Goal: Check status

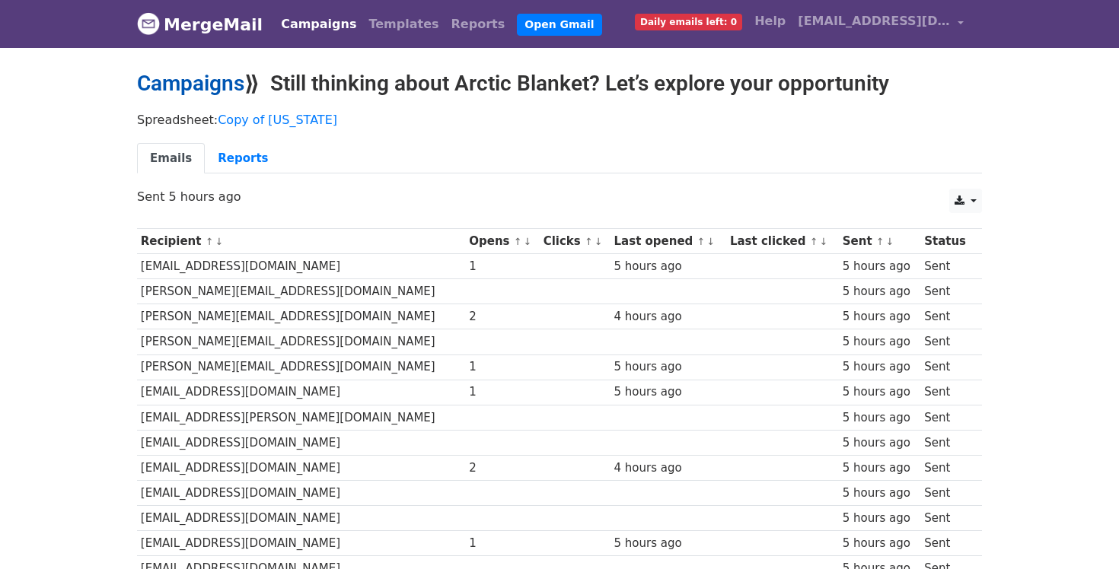
click at [192, 88] on link "Campaigns" at bounding box center [190, 83] width 107 height 25
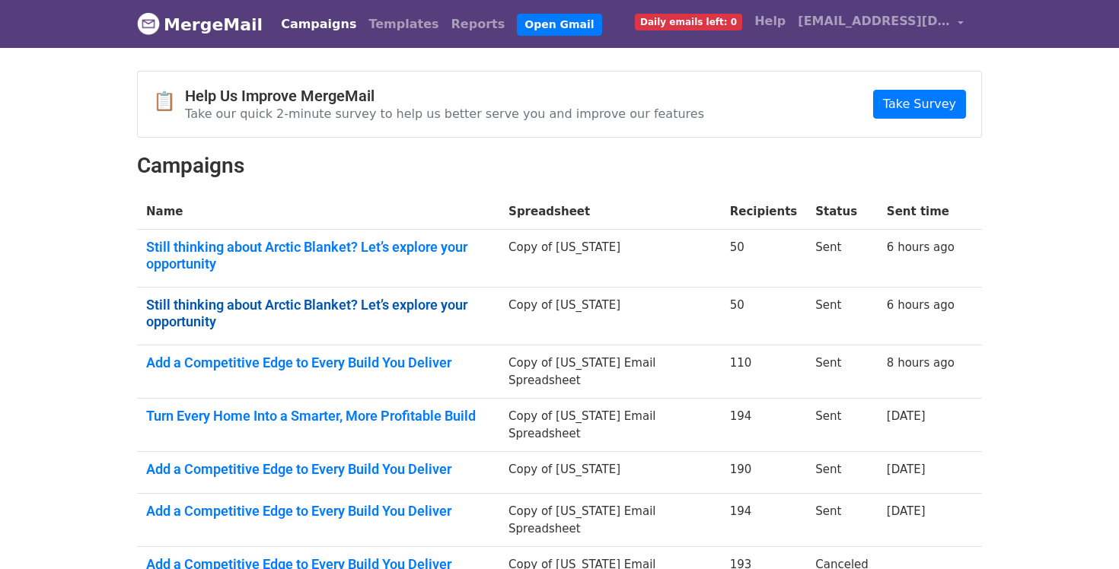
click at [212, 304] on link "Still thinking about Arctic Blanket? Let’s explore your opportunity" at bounding box center [318, 313] width 344 height 33
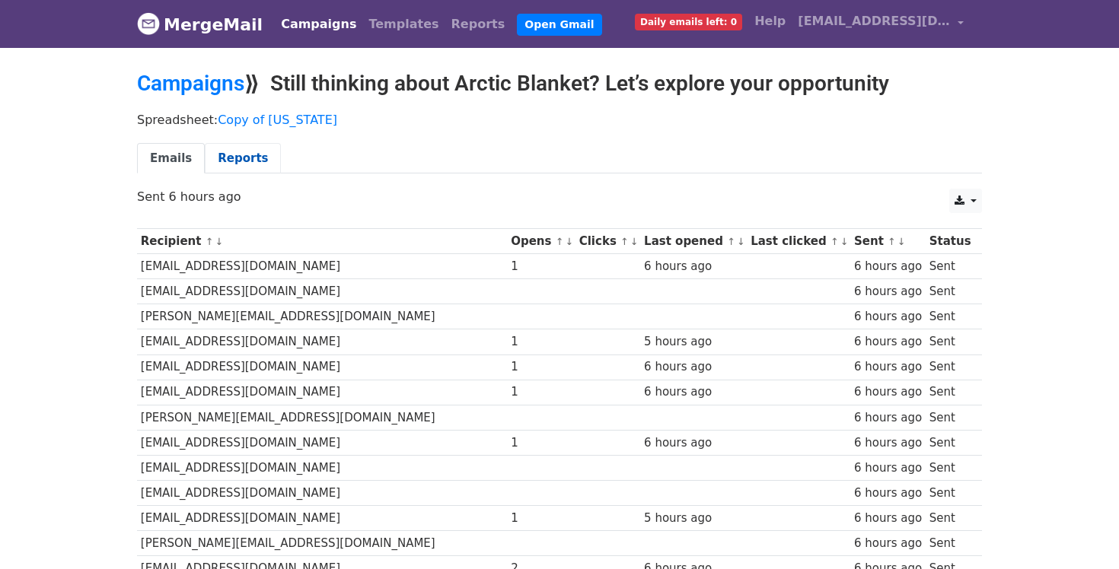
click at [234, 165] on link "Reports" at bounding box center [243, 158] width 76 height 31
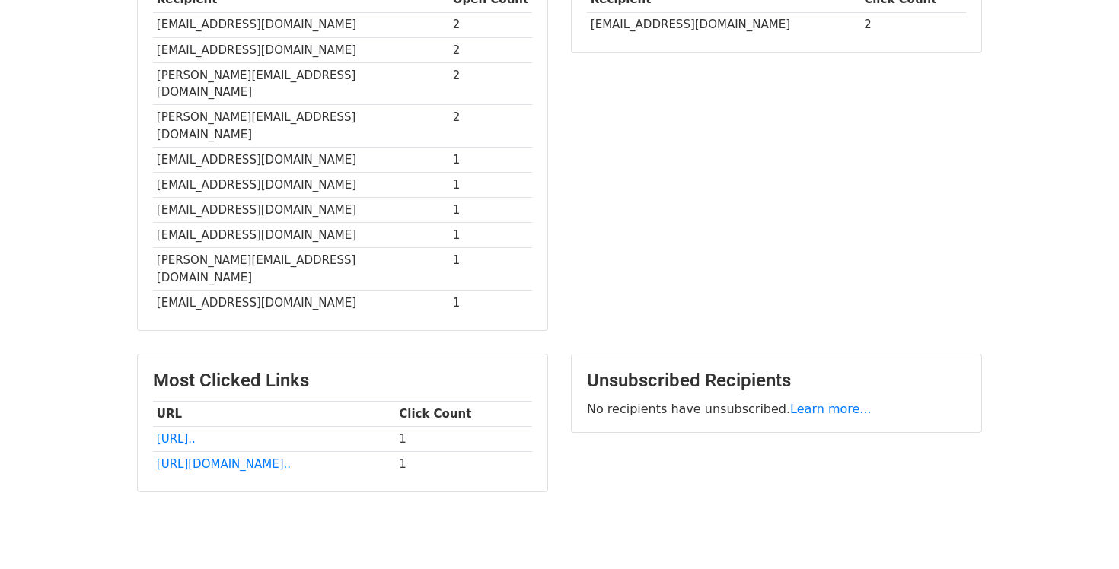
scroll to position [460, 0]
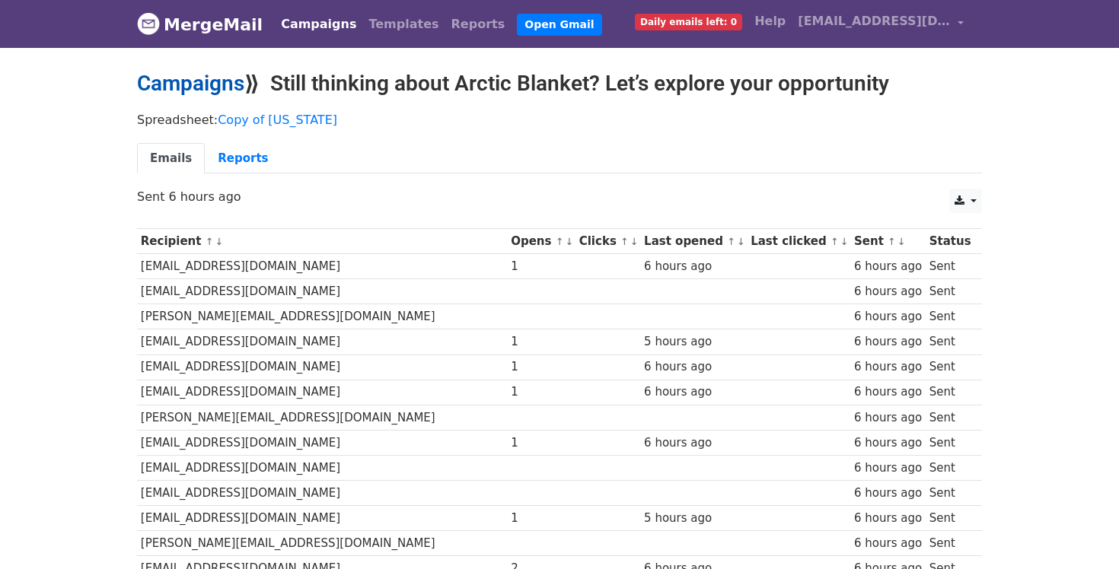
click at [196, 84] on link "Campaigns" at bounding box center [190, 83] width 107 height 25
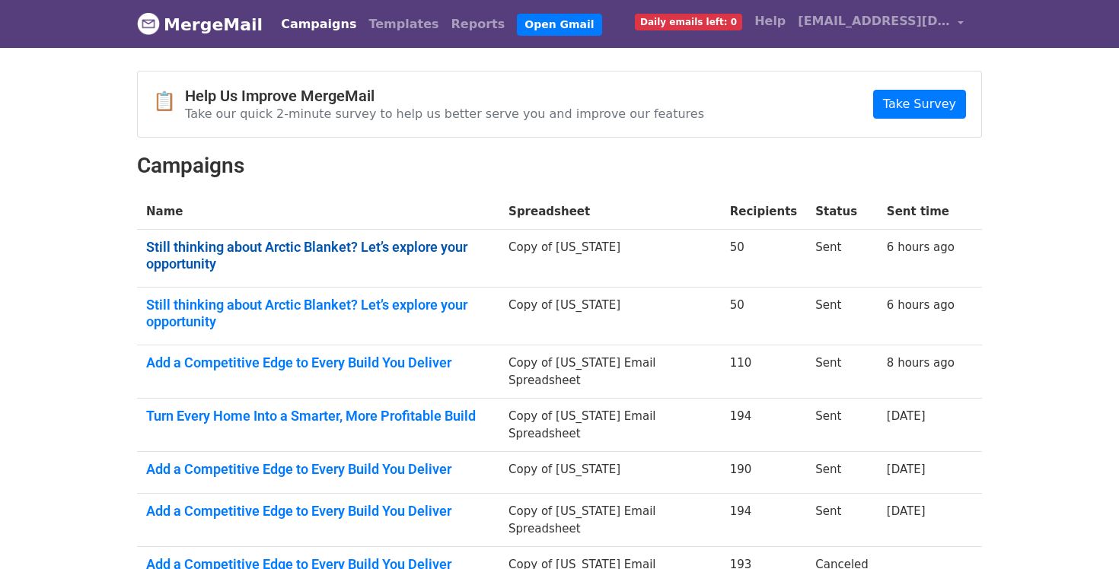
click at [261, 239] on link "Still thinking about Arctic Blanket? Let’s explore your opportunity" at bounding box center [318, 255] width 344 height 33
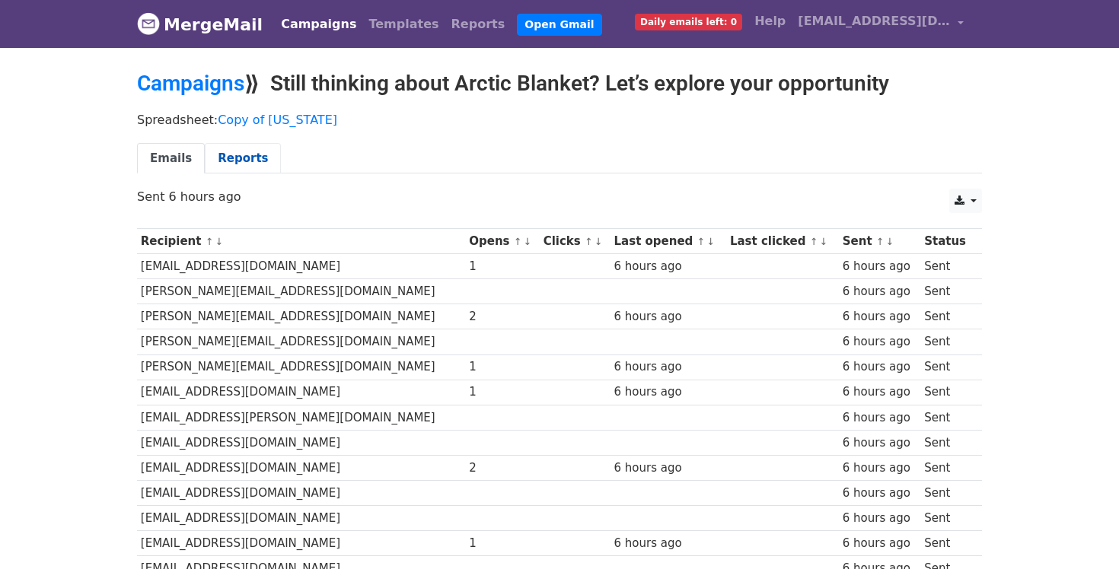
click at [234, 158] on link "Reports" at bounding box center [243, 158] width 76 height 31
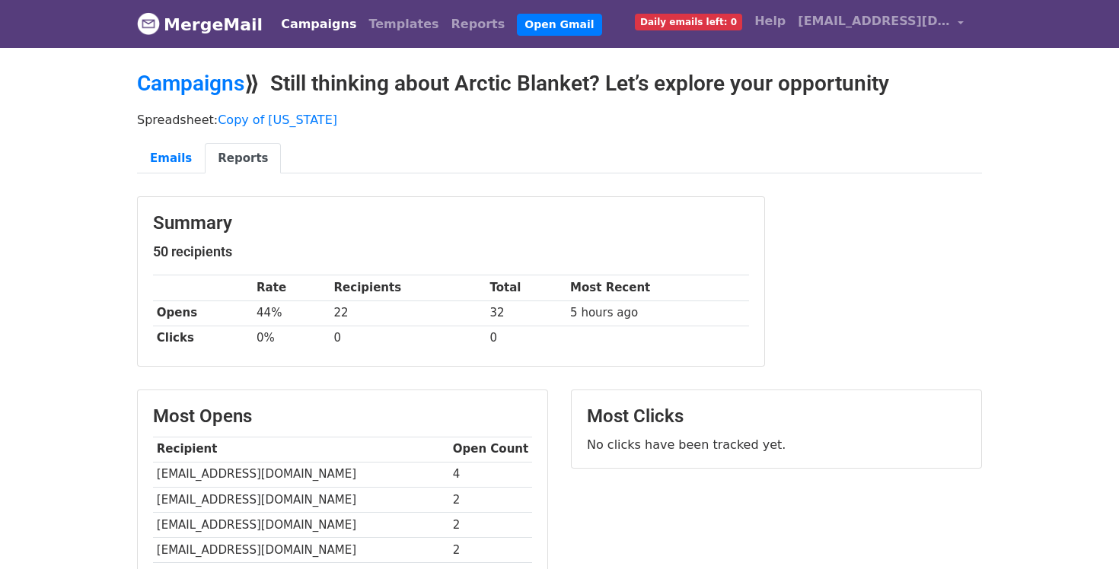
scroll to position [62, 0]
